Goal: Transaction & Acquisition: Purchase product/service

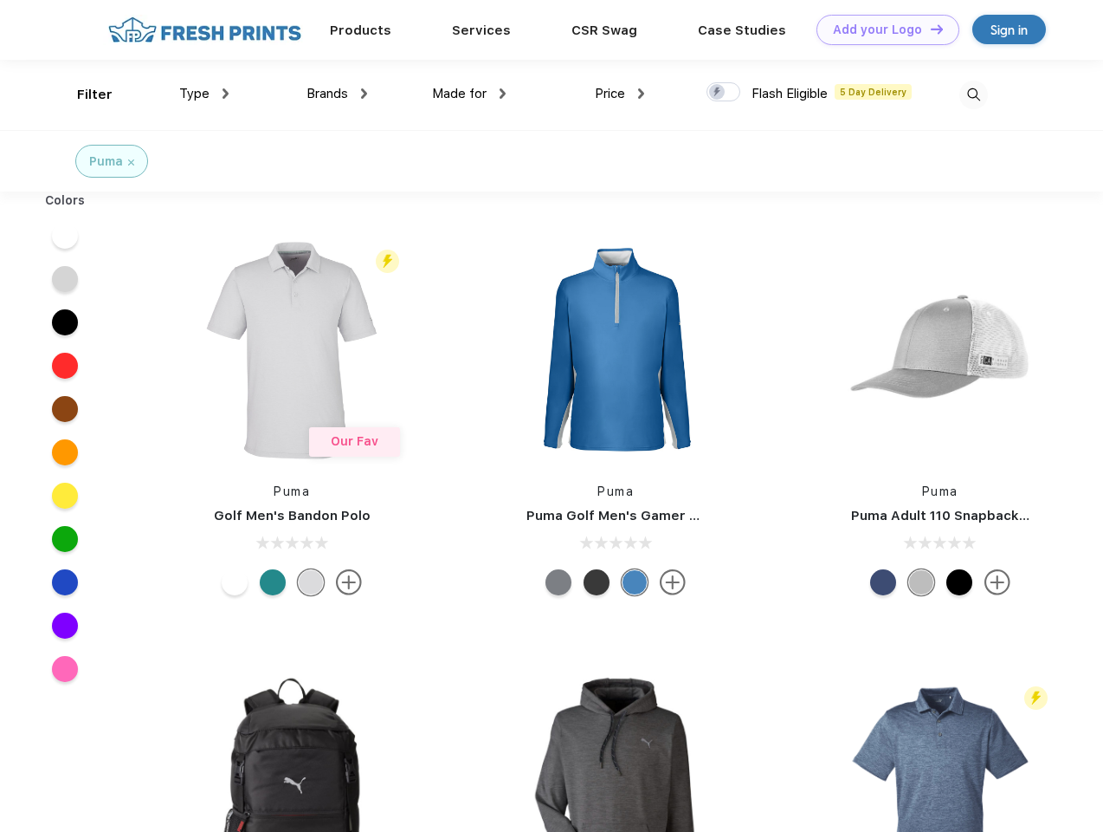
click at [882, 29] on link "Add your Logo Design Tool" at bounding box center [888, 30] width 143 height 30
click at [0, 0] on div "Design Tool" at bounding box center [0, 0] width 0 height 0
click at [929, 29] on link "Add your Logo Design Tool" at bounding box center [888, 30] width 143 height 30
click at [83, 94] on div "Filter" at bounding box center [95, 95] width 36 height 20
click at [204, 94] on span "Type" at bounding box center [194, 94] width 30 height 16
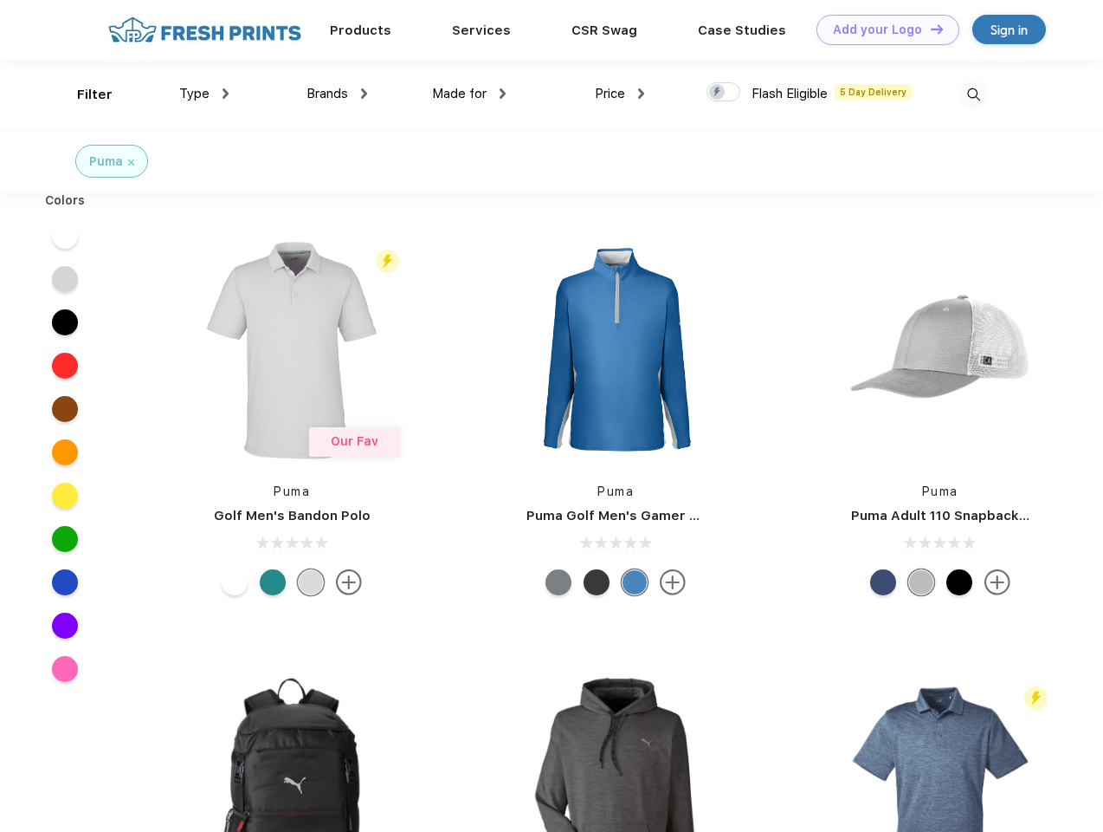
click at [337, 94] on span "Brands" at bounding box center [328, 94] width 42 height 16
click at [469, 94] on span "Made for" at bounding box center [459, 94] width 55 height 16
click at [620, 94] on span "Price" at bounding box center [610, 94] width 30 height 16
click at [724, 93] on div at bounding box center [724, 91] width 34 height 19
click at [718, 93] on input "checkbox" at bounding box center [712, 86] width 11 height 11
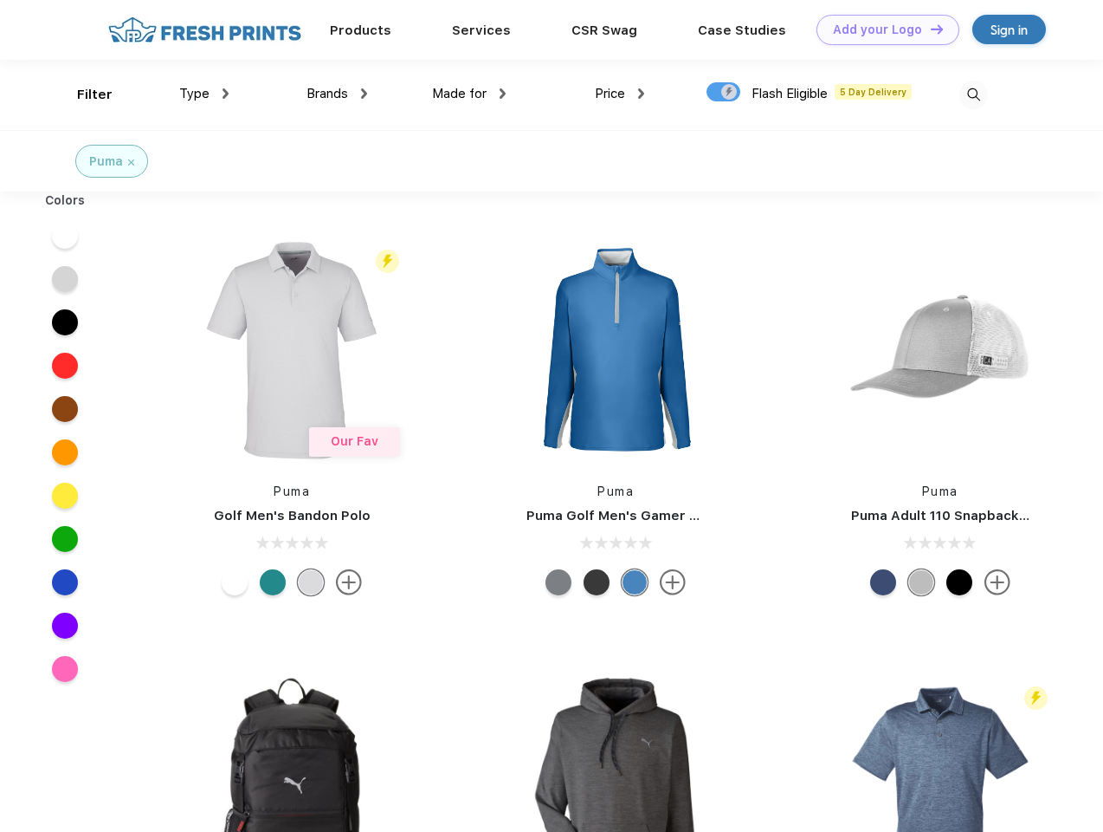
click at [974, 94] on img at bounding box center [974, 95] width 29 height 29
